Goal: Task Accomplishment & Management: Manage account settings

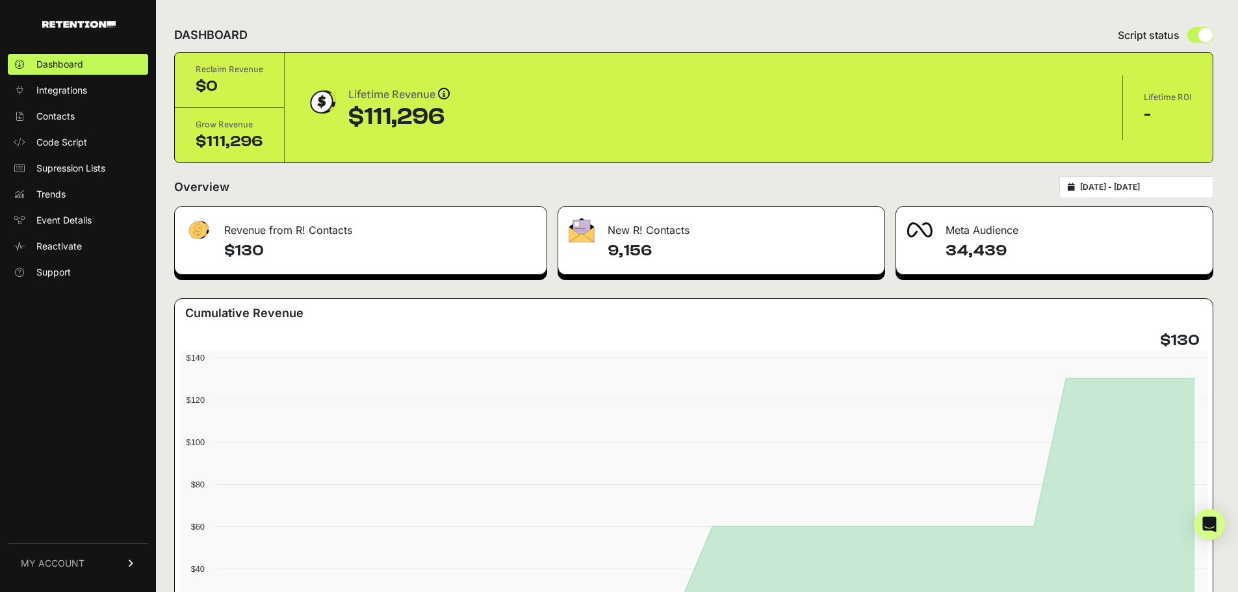
click at [1159, 190] on input "2025-09-07 - 2025-10-07" at bounding box center [1142, 187] width 125 height 10
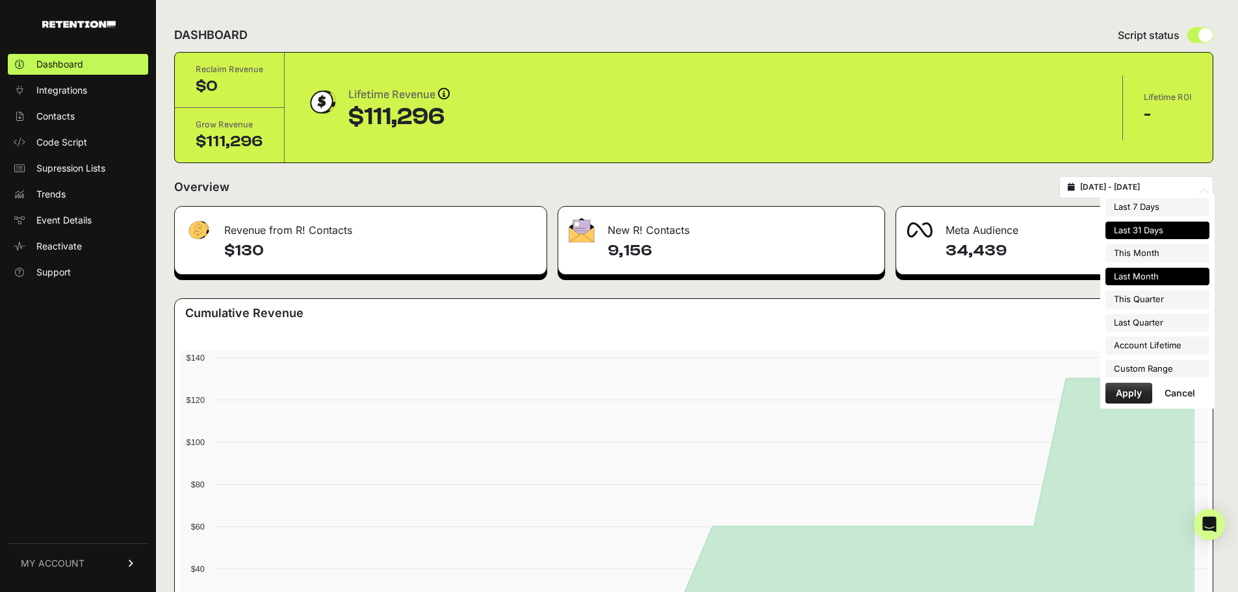
click at [1148, 272] on li "Last Month" at bounding box center [1157, 277] width 104 height 18
type input "2025-09-01 - 2025-09-30"
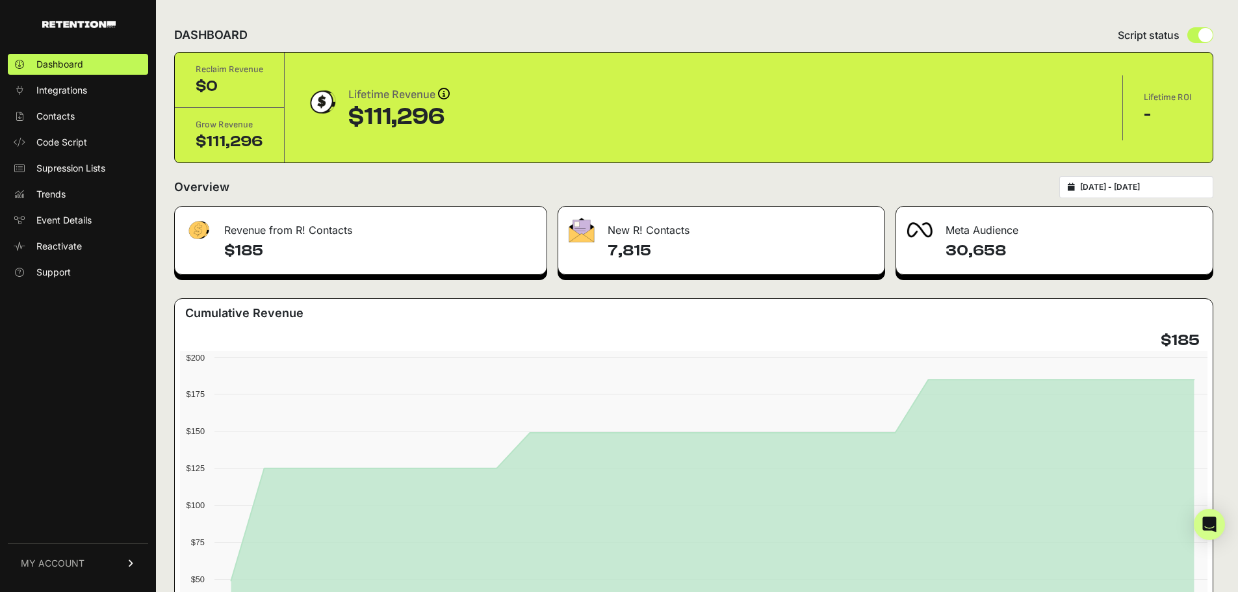
click at [88, 560] on link "MY ACCOUNT" at bounding box center [78, 563] width 140 height 40
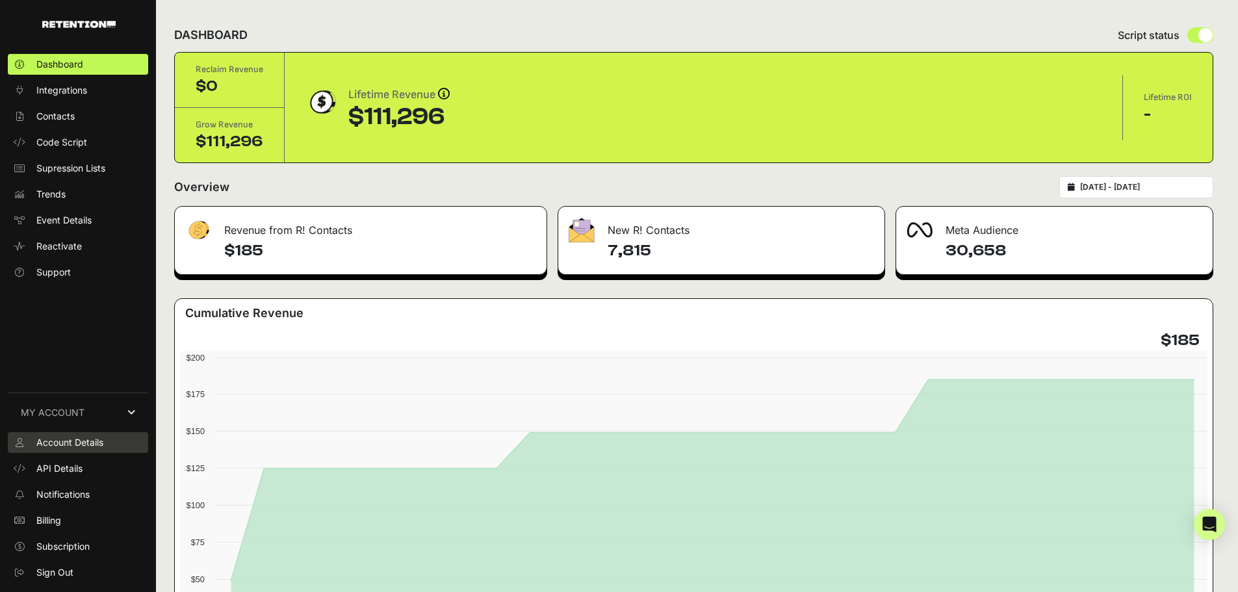
click at [89, 434] on link "Account Details" at bounding box center [78, 442] width 140 height 21
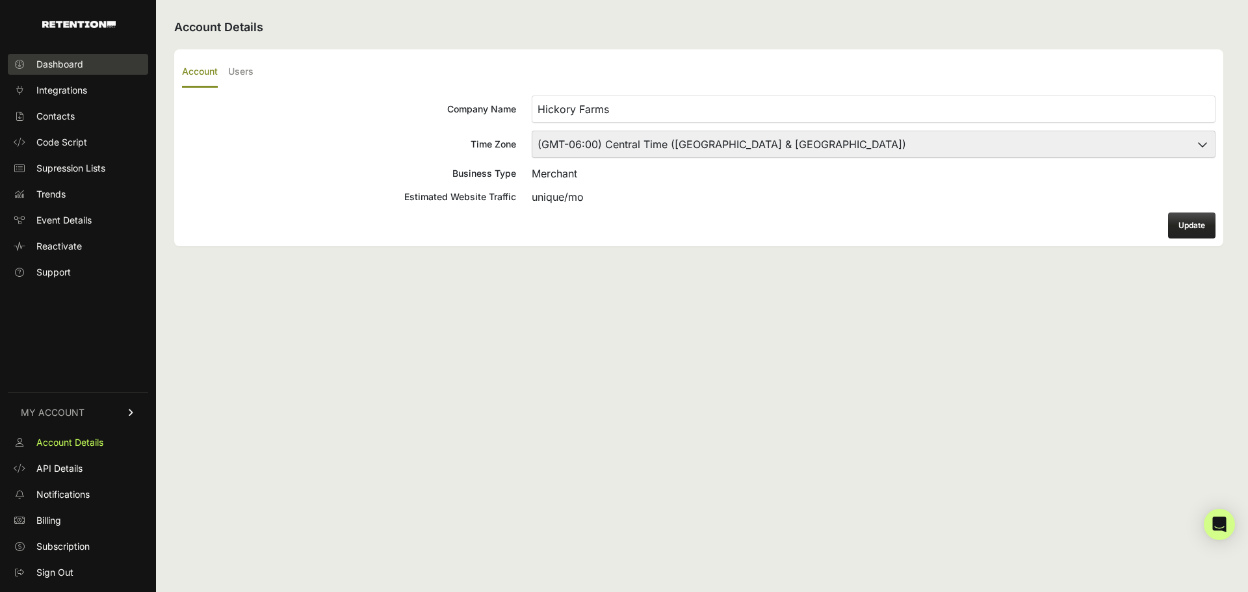
click at [49, 65] on span "Dashboard" at bounding box center [59, 64] width 47 height 13
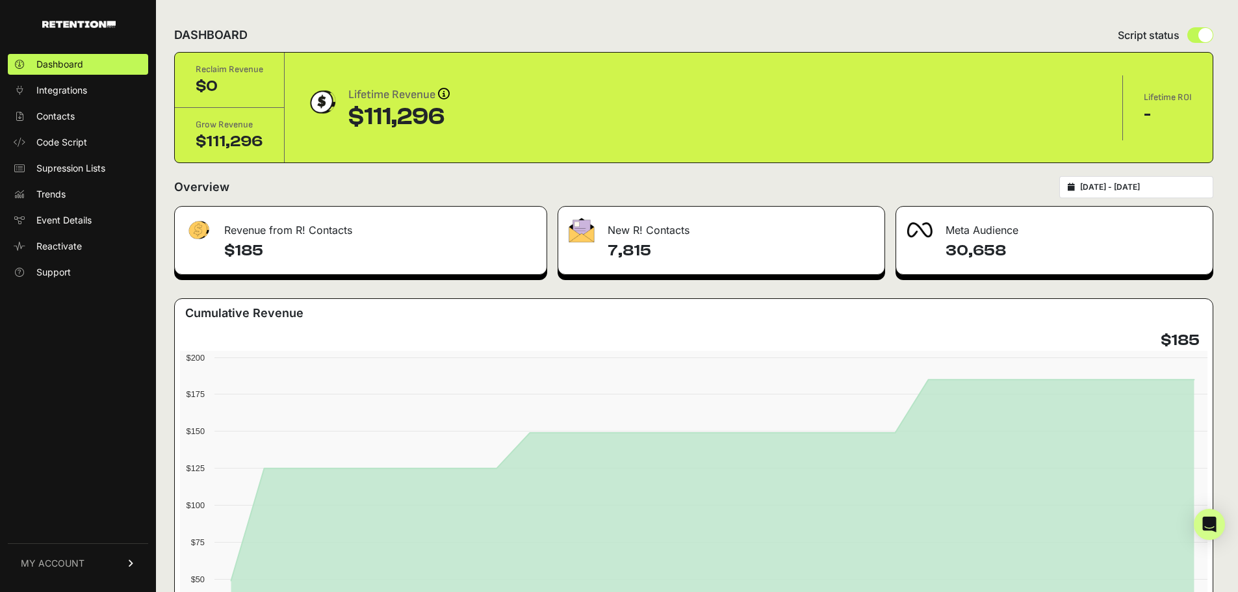
click at [81, 561] on span "MY ACCOUNT" at bounding box center [53, 563] width 64 height 13
click at [47, 566] on span "Sign Out" at bounding box center [54, 572] width 37 height 13
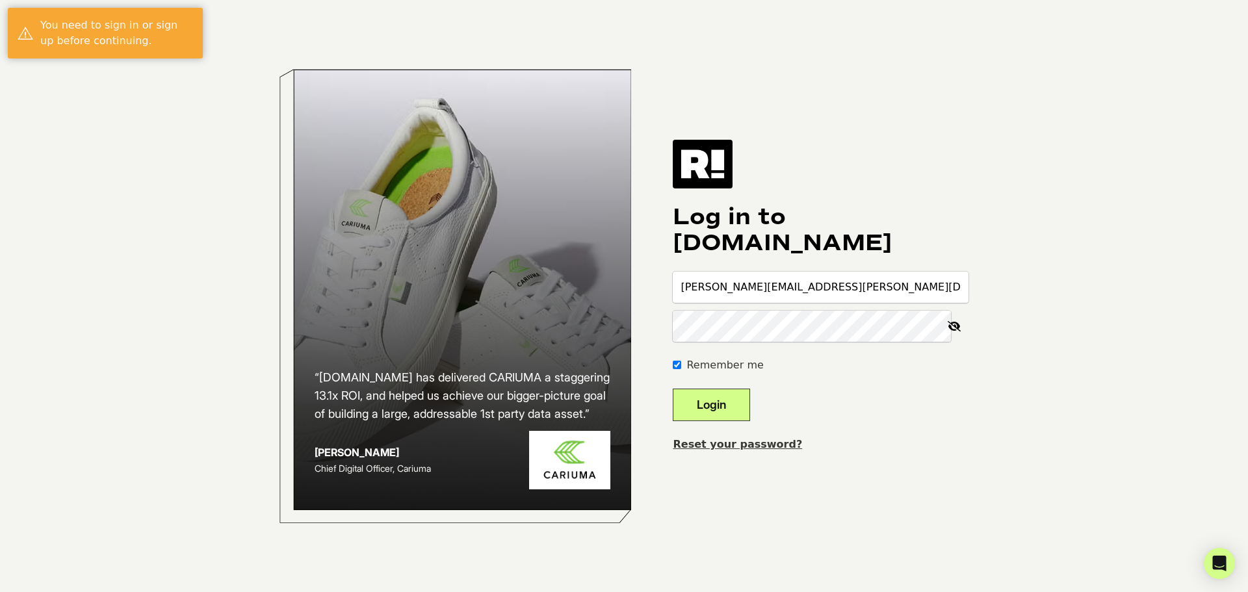
click at [865, 299] on input "[PERSON_NAME][EMAIL_ADDRESS][PERSON_NAME][DOMAIN_NAME]" at bounding box center [821, 287] width 296 height 31
type input "[EMAIL_ADDRESS][DOMAIN_NAME]"
click at [738, 406] on button "Login" at bounding box center [711, 405] width 77 height 32
